Goal: Go to known website: Access a specific website the user already knows

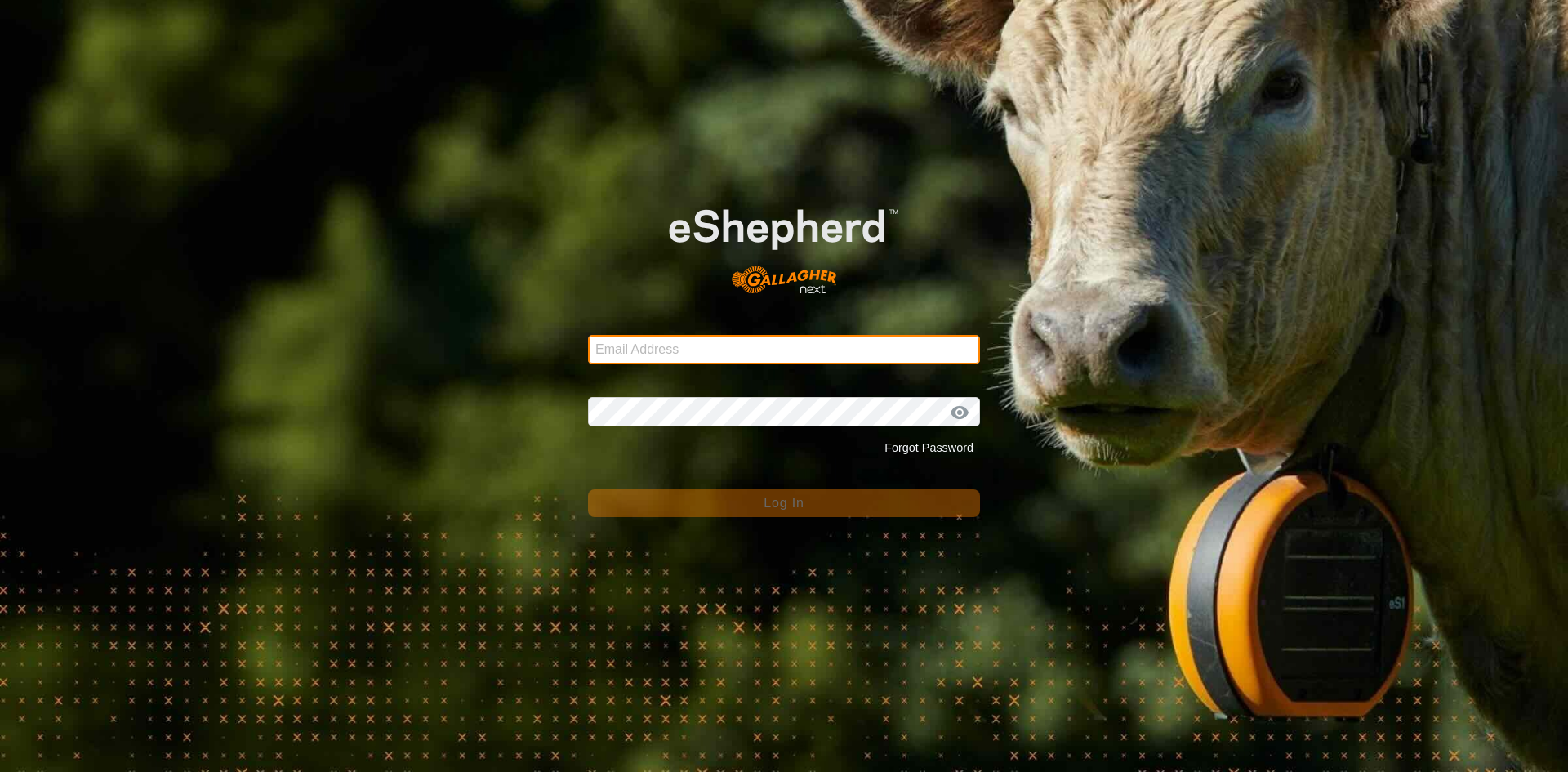
click at [651, 344] on input "Email Address" at bounding box center [784, 349] width 392 height 29
type input "[EMAIL_ADDRESS][DOMAIN_NAME]"
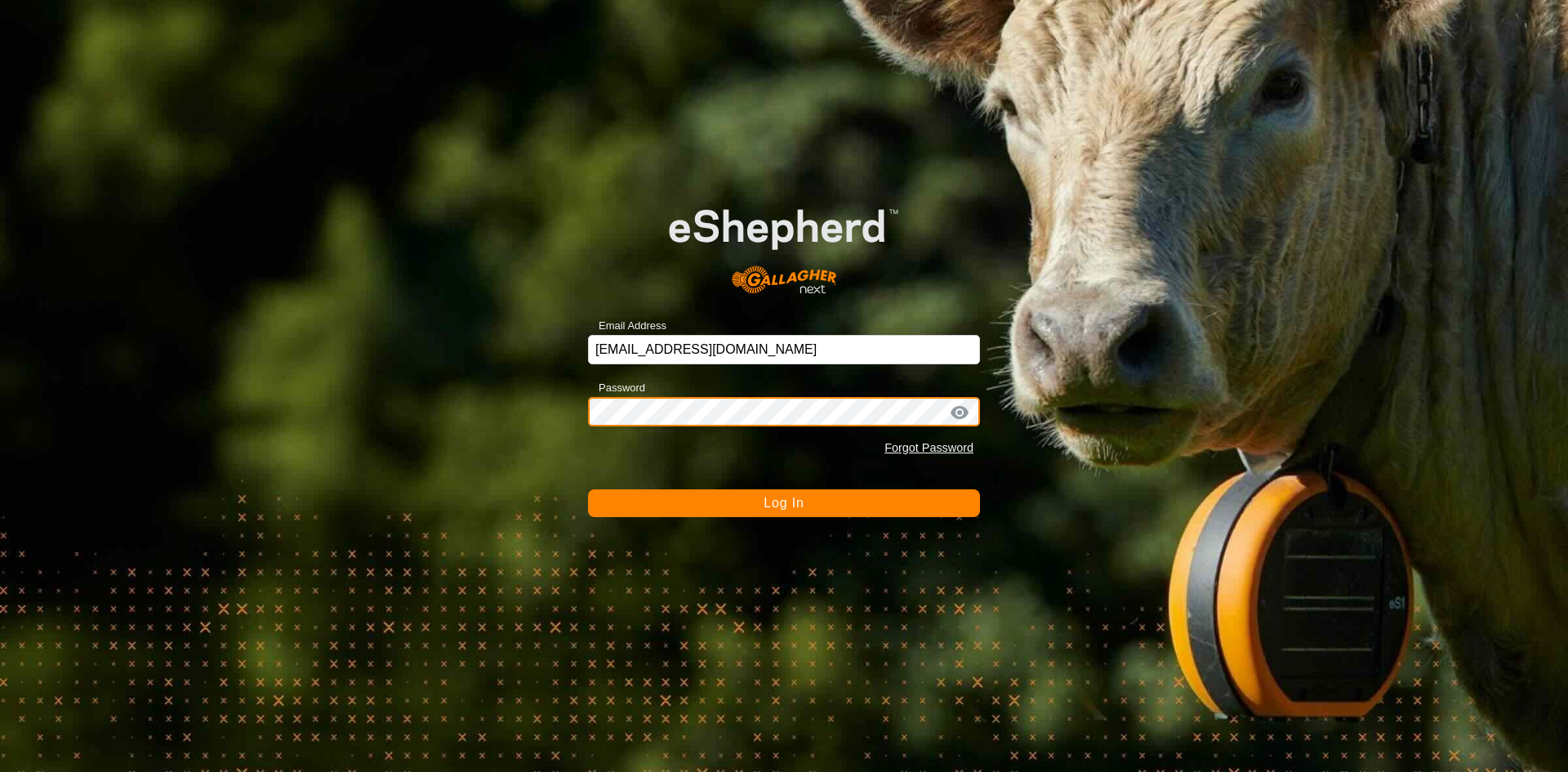
click at [588, 490] on button "Log In" at bounding box center [784, 503] width 392 height 27
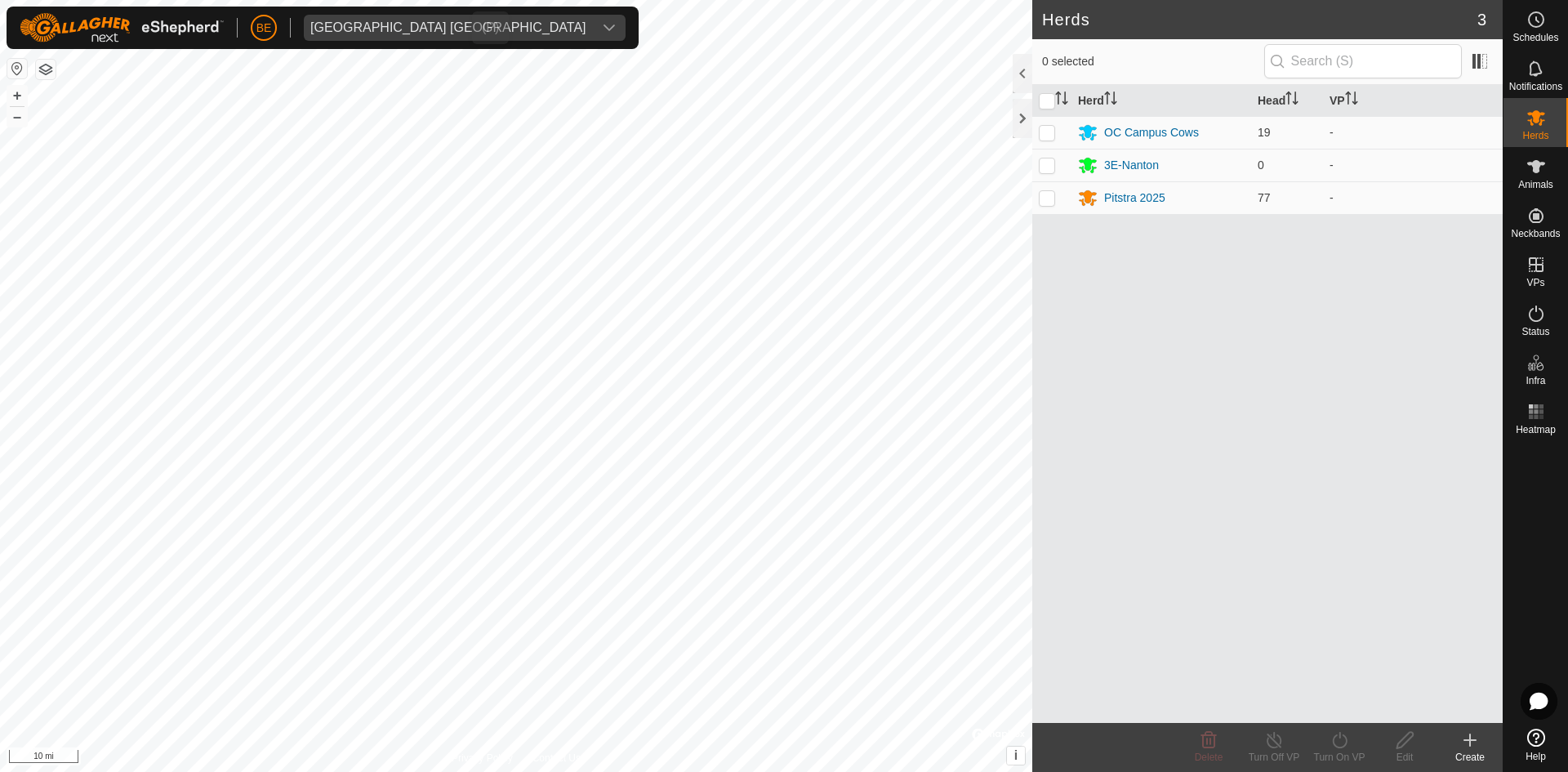
click at [593, 25] on div "dropdown trigger" at bounding box center [609, 27] width 33 height 27
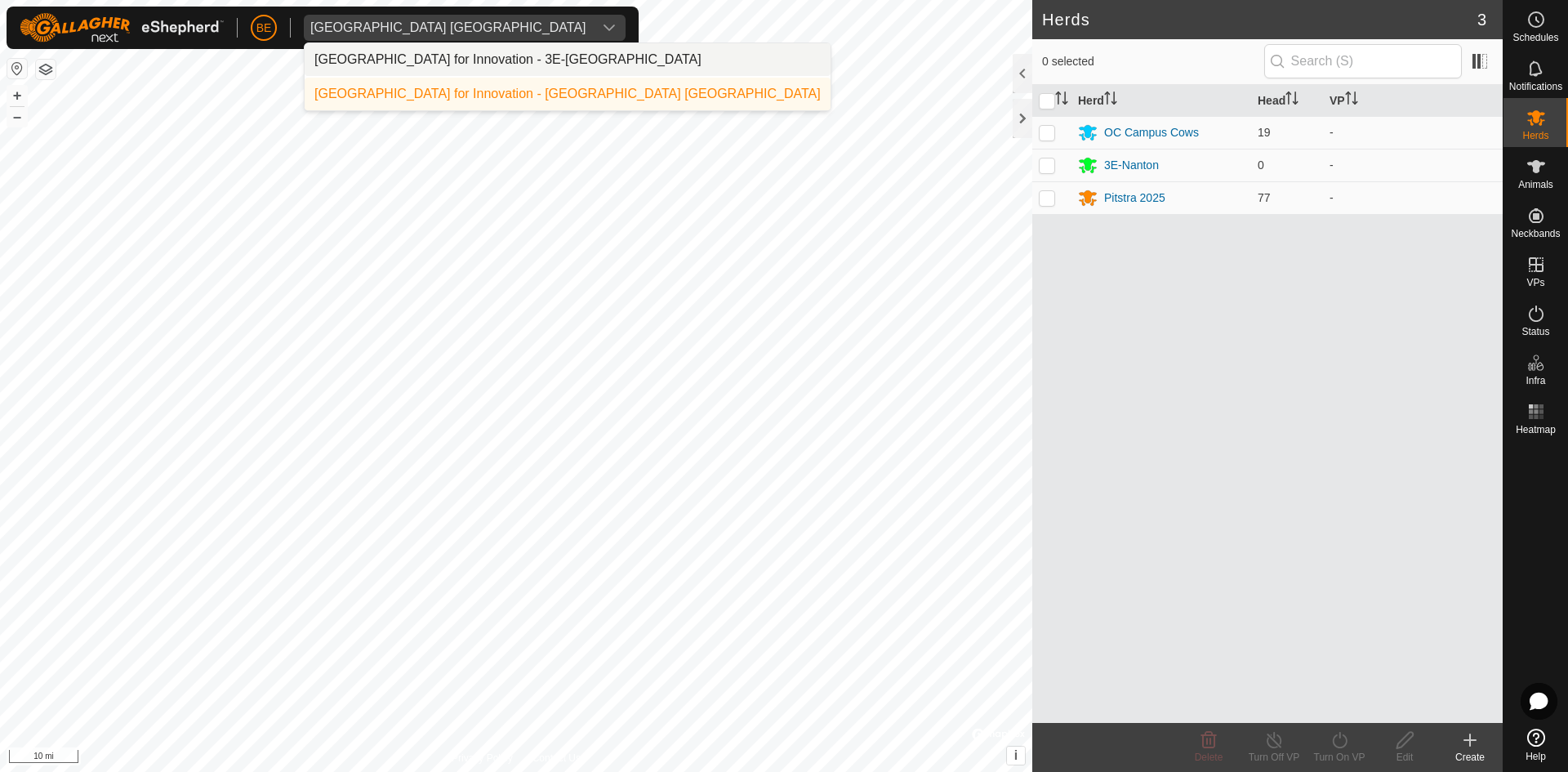
click at [593, 25] on div "dropdown trigger" at bounding box center [609, 27] width 33 height 27
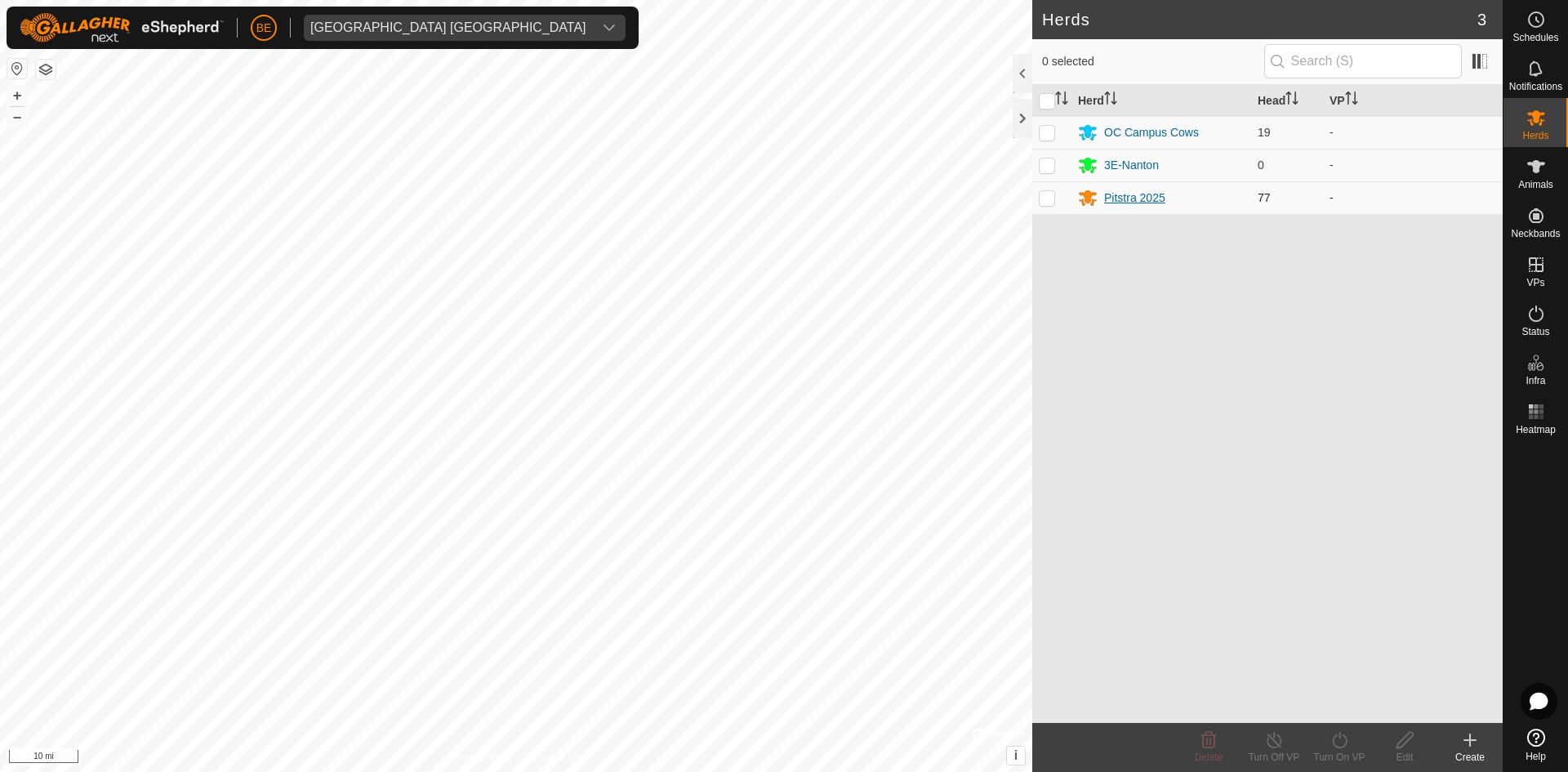
click at [1146, 193] on div "Pitstra 2025" at bounding box center [1135, 198] width 62 height 17
